Goal: Information Seeking & Learning: Learn about a topic

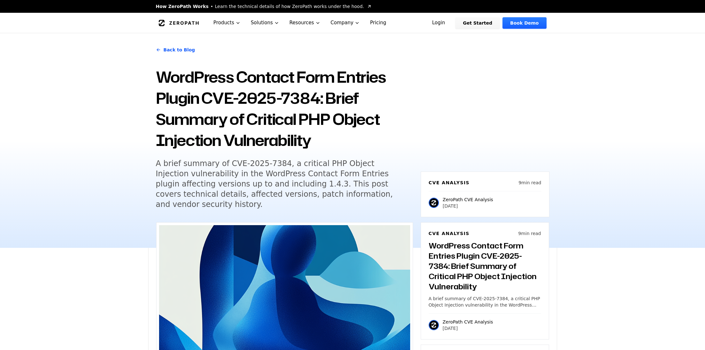
scroll to position [415, 0]
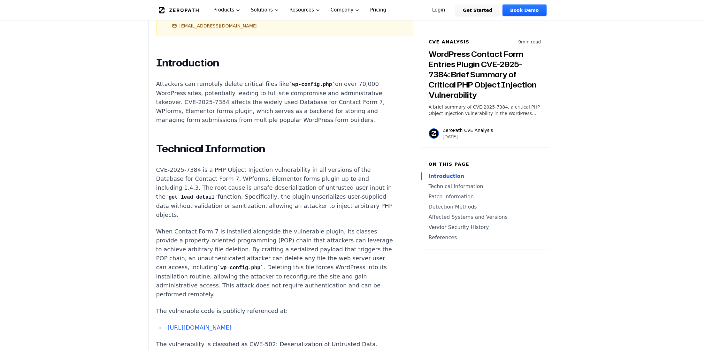
click at [252, 227] on p "When Contact Form 7 is installed alongside the vulnerable plugin, its classes p…" at bounding box center [275, 263] width 238 height 72
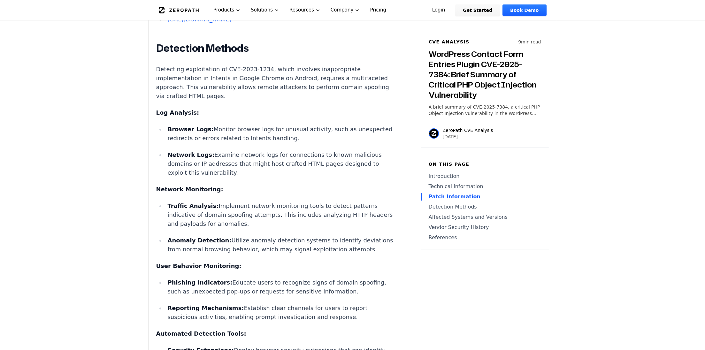
click at [96, 176] on main "How ZeroPath Works Learn the technical details of how ZeroPath works under the …" at bounding box center [352, 285] width 705 height 2486
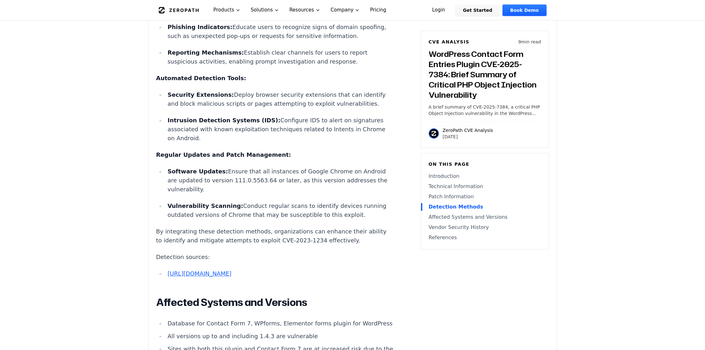
click at [96, 176] on main "How ZeroPath Works Learn the technical details of how ZeroPath works under the …" at bounding box center [352, 29] width 705 height 2486
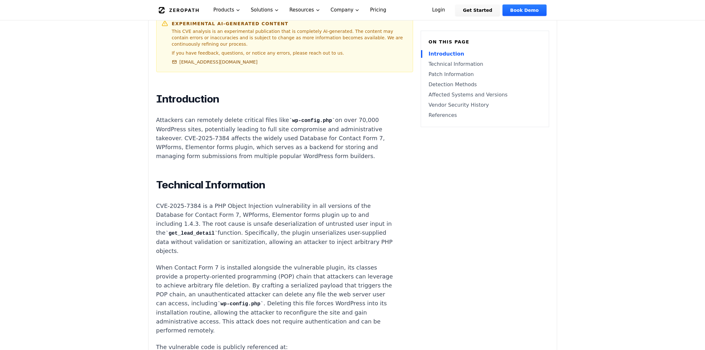
scroll to position [287, 0]
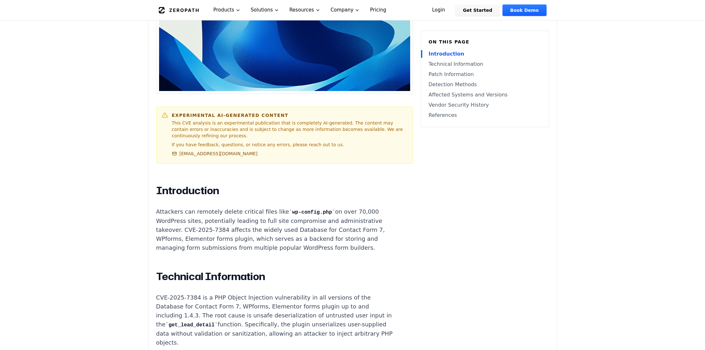
drag, startPoint x: 127, startPoint y: 240, endPoint x: 87, endPoint y: 188, distance: 65.4
